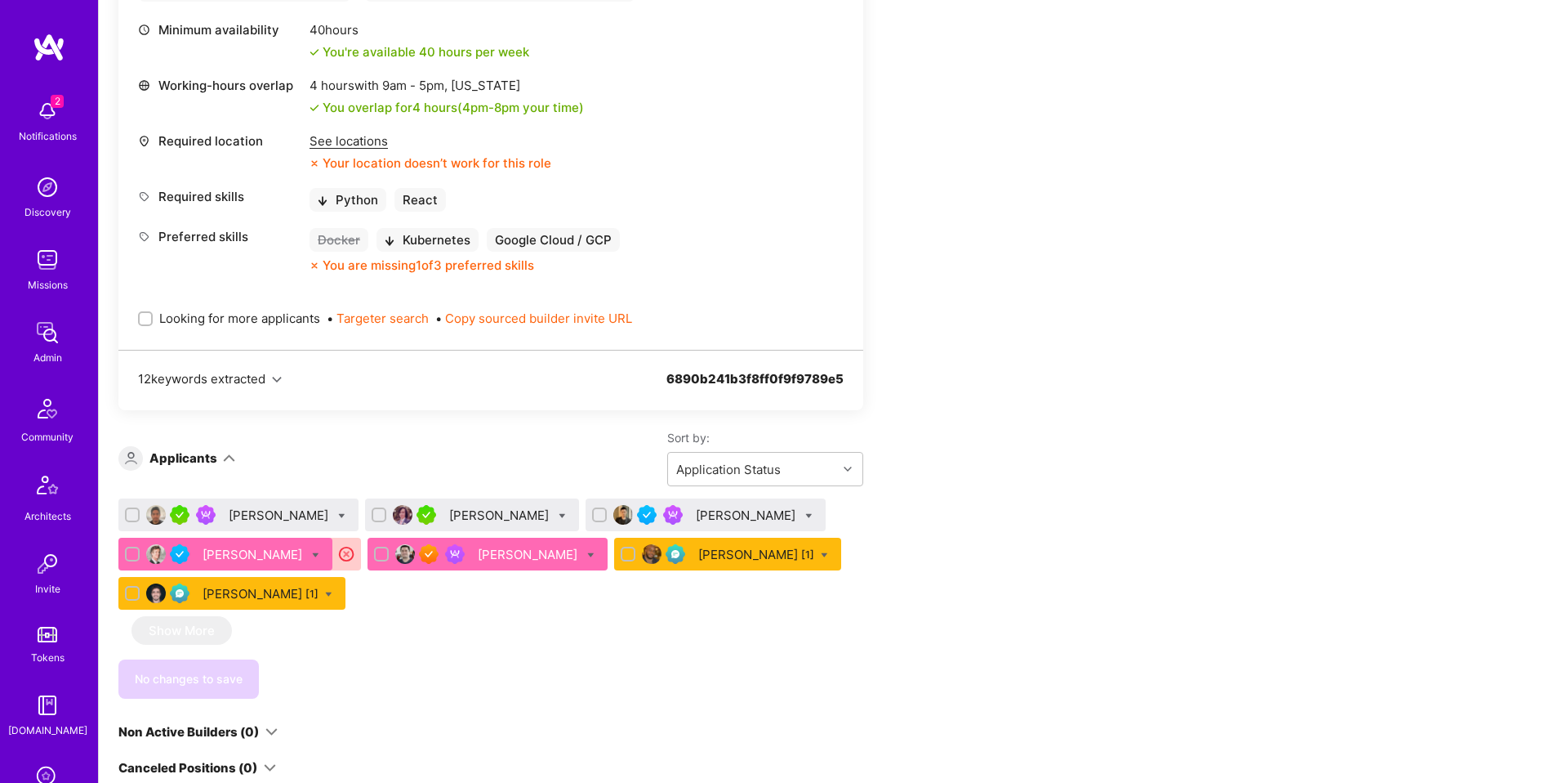
scroll to position [691, 0]
click at [470, 518] on div "[PERSON_NAME]" at bounding box center [500, 514] width 103 height 17
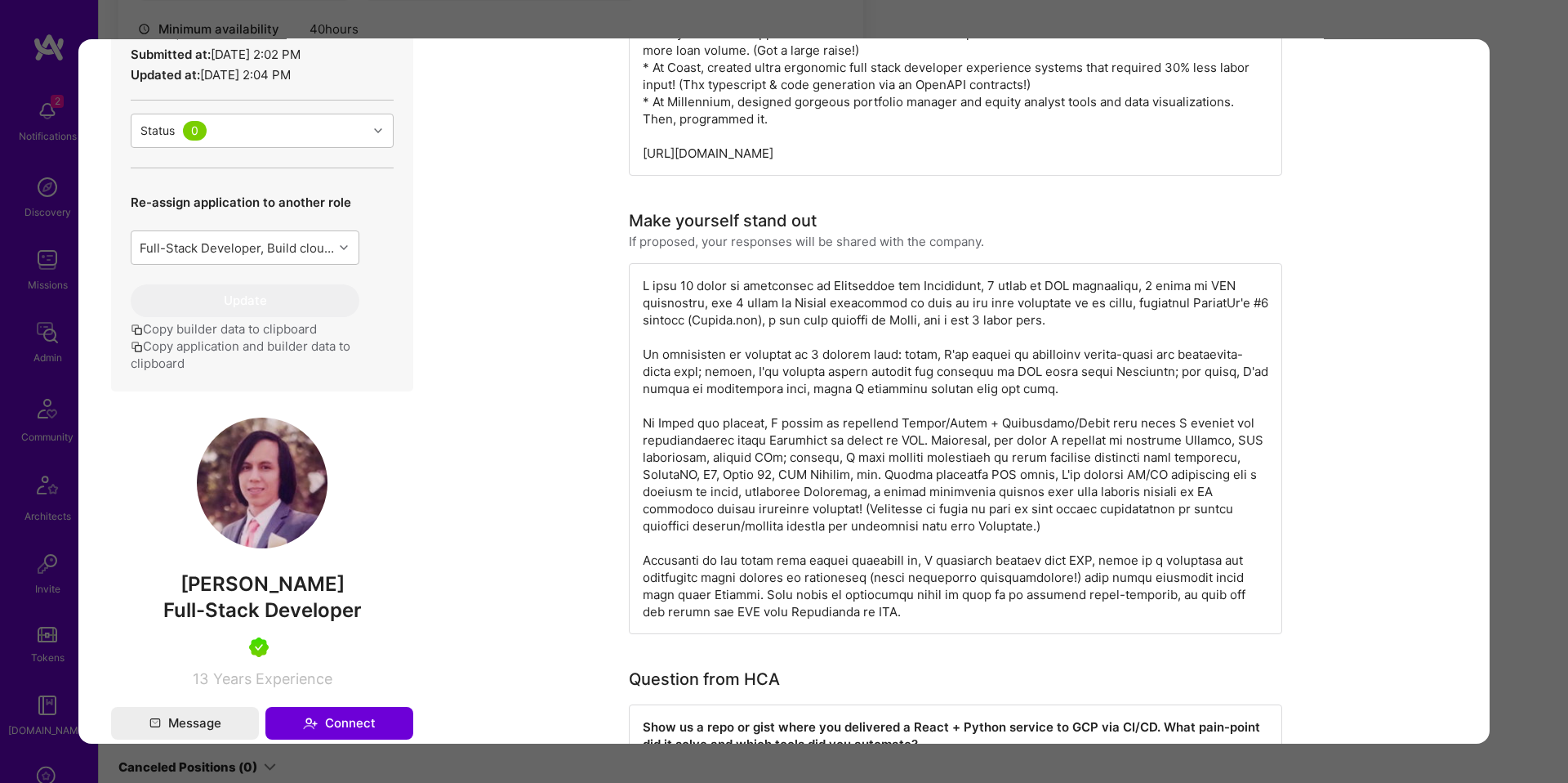
scroll to position [720, 0]
click at [1499, 397] on div "Application 2 of 7 Builder Missing Requirements Required Location See locations…" at bounding box center [784, 391] width 1568 height 783
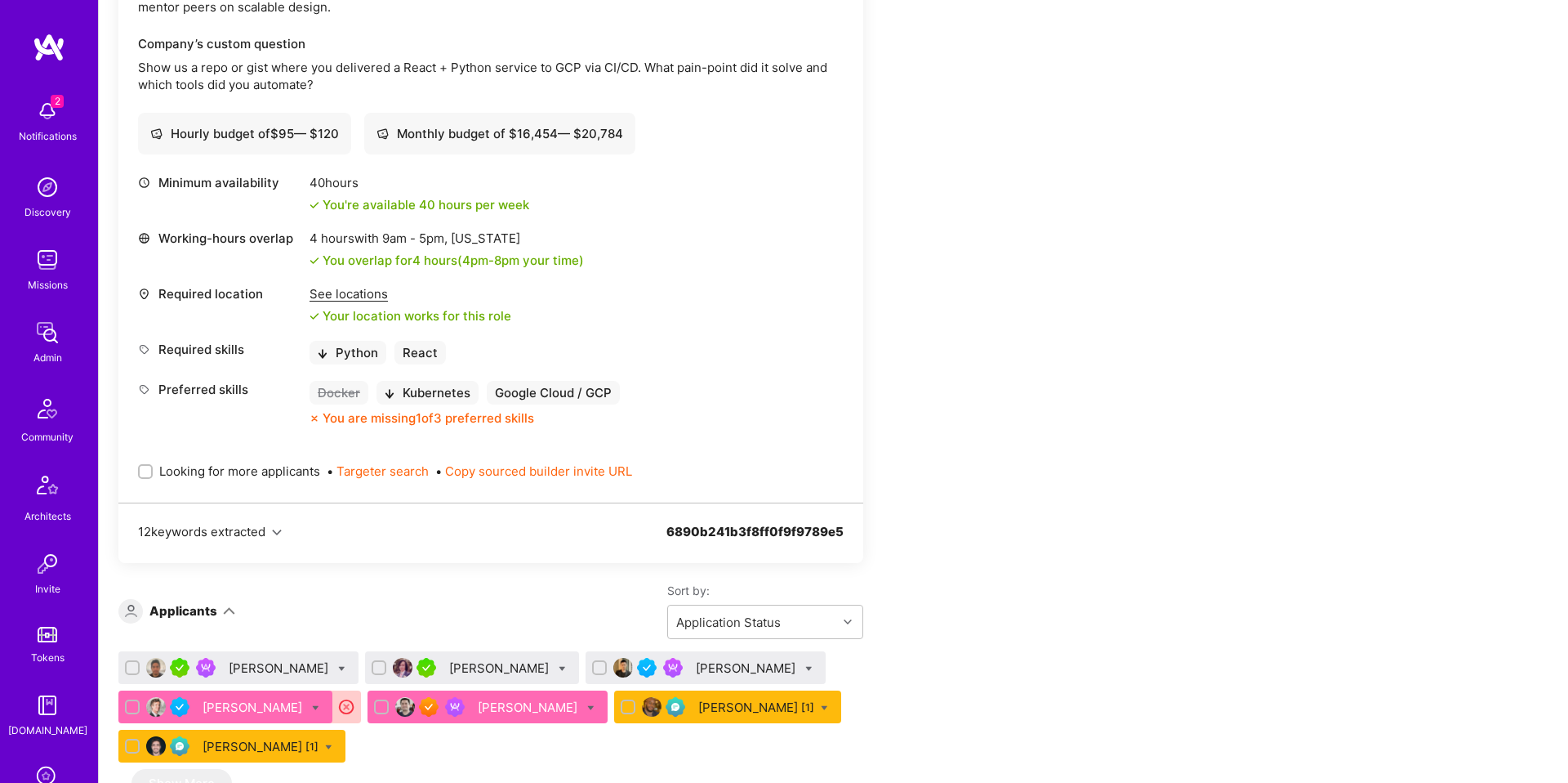
scroll to position [539, 0]
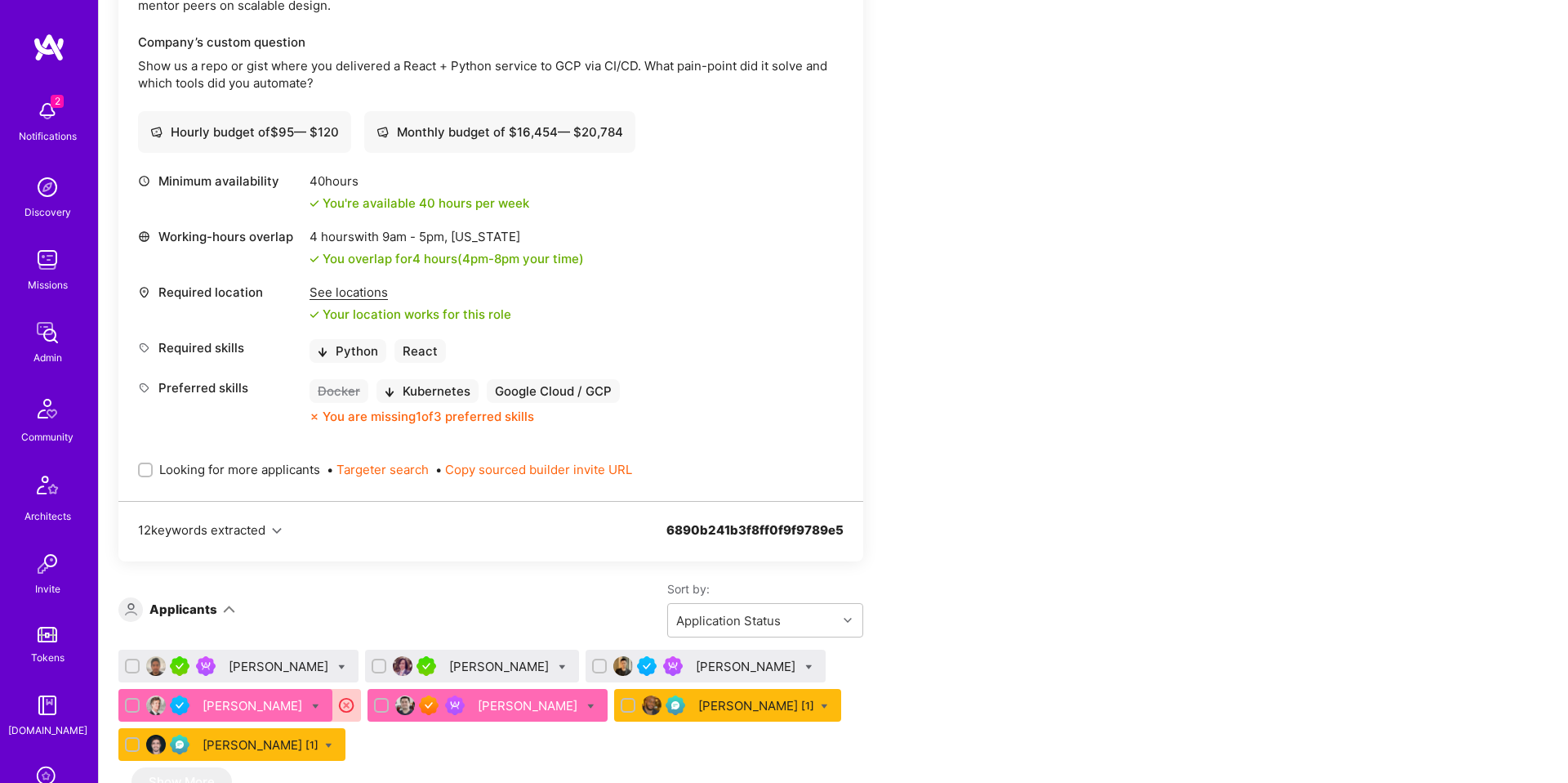
click at [272, 656] on div "[PERSON_NAME]" at bounding box center [239, 665] width 240 height 33
click at [695, 666] on div "[PERSON_NAME]" at bounding box center [747, 665] width 103 height 17
click at [272, 669] on div "[PERSON_NAME]" at bounding box center [280, 665] width 103 height 17
drag, startPoint x: 1064, startPoint y: 183, endPoint x: 1076, endPoint y: 118, distance: 66.1
click at [1064, 183] on div "Apply for a Mission Role We've proposed builders to HCA Healthcare. You can sti…" at bounding box center [608, 509] width 980 height 1473
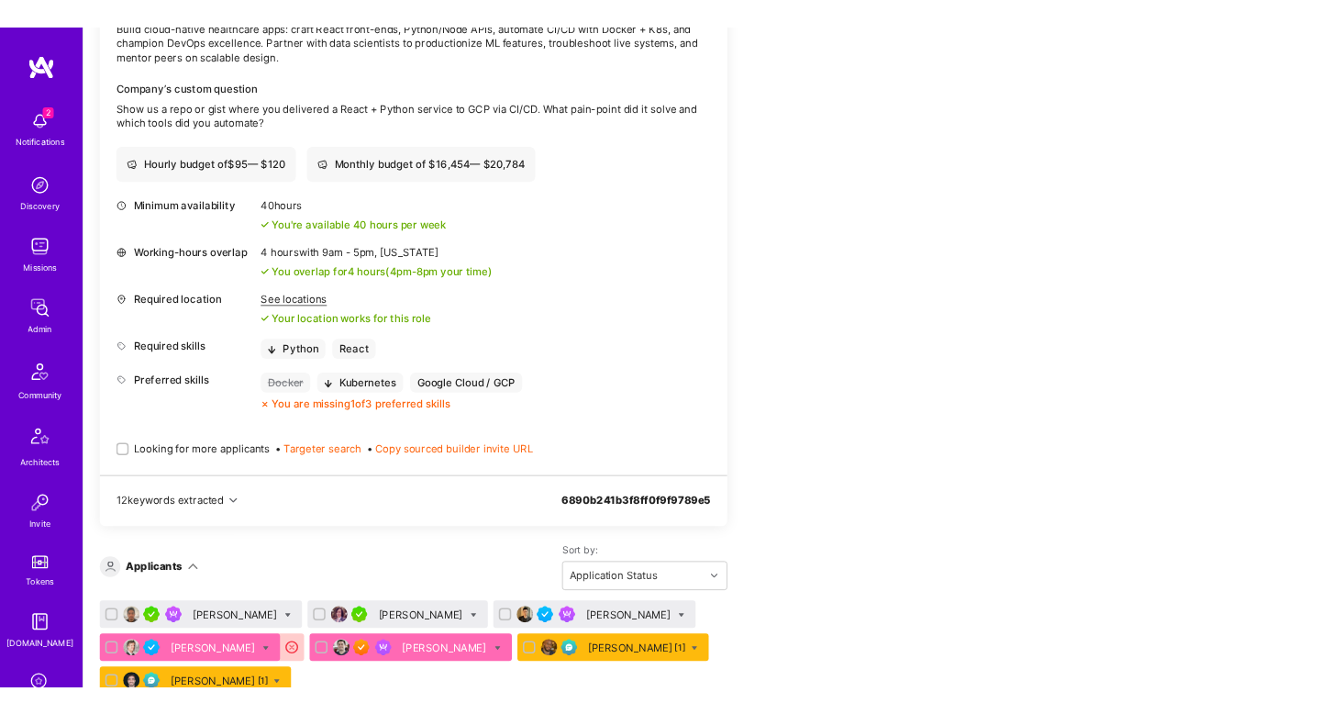
scroll to position [572, 0]
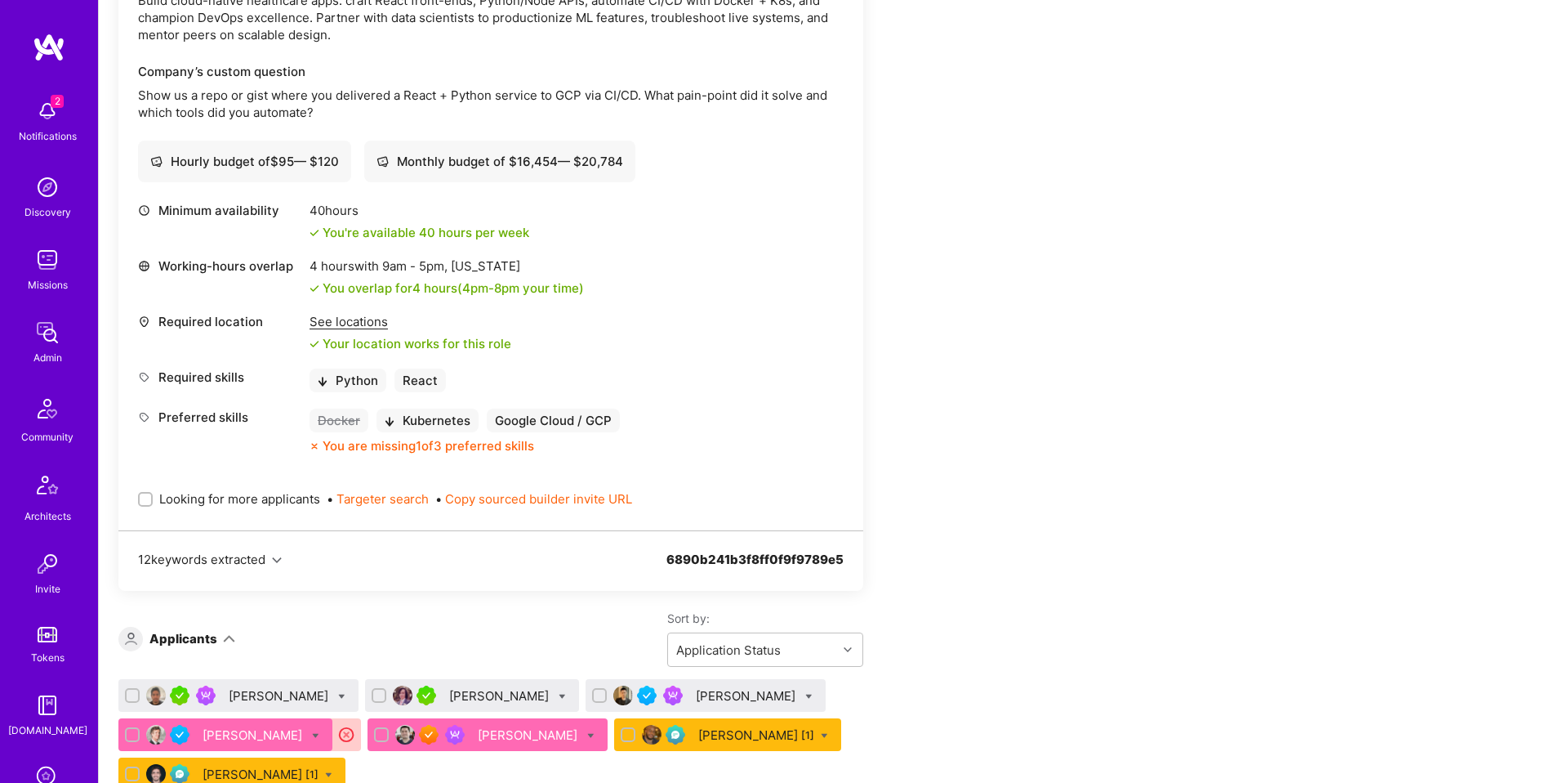
click at [270, 700] on div "[PERSON_NAME]" at bounding box center [280, 695] width 103 height 17
